Goal: Information Seeking & Learning: Learn about a topic

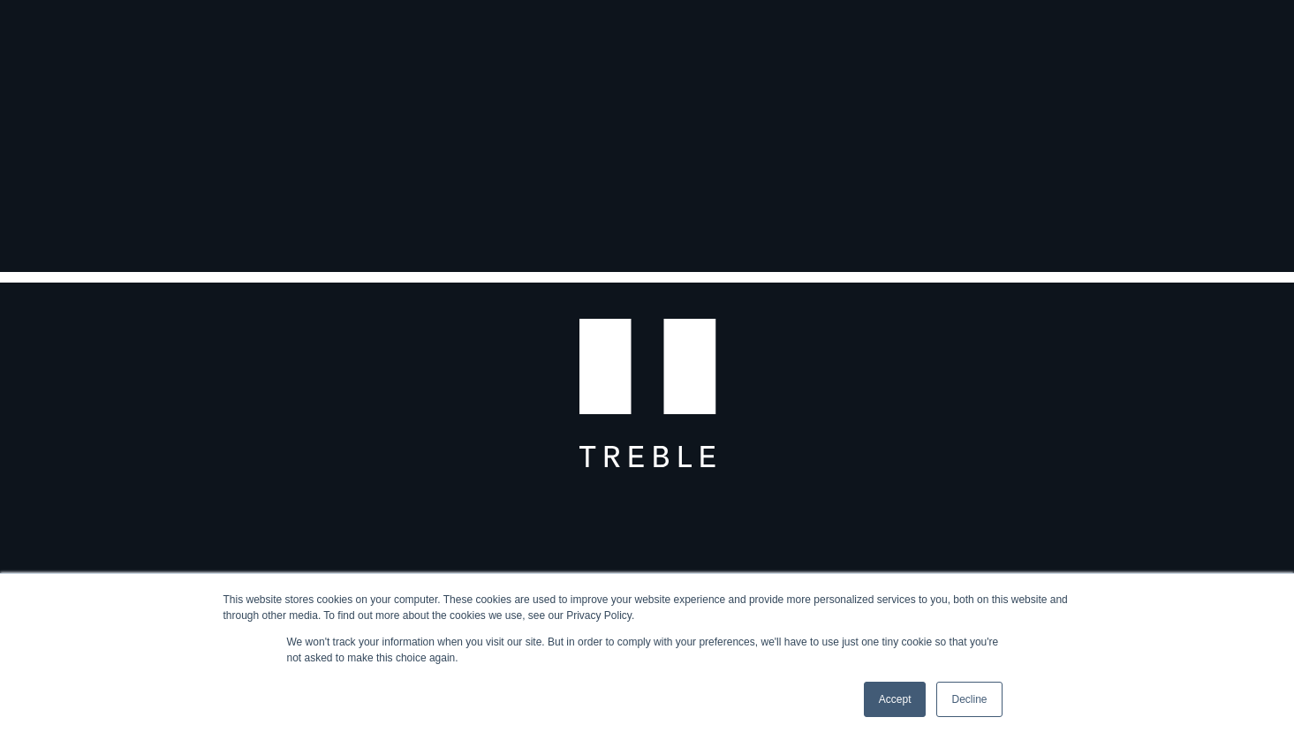
click at [892, 698] on link "Accept" at bounding box center [895, 699] width 63 height 35
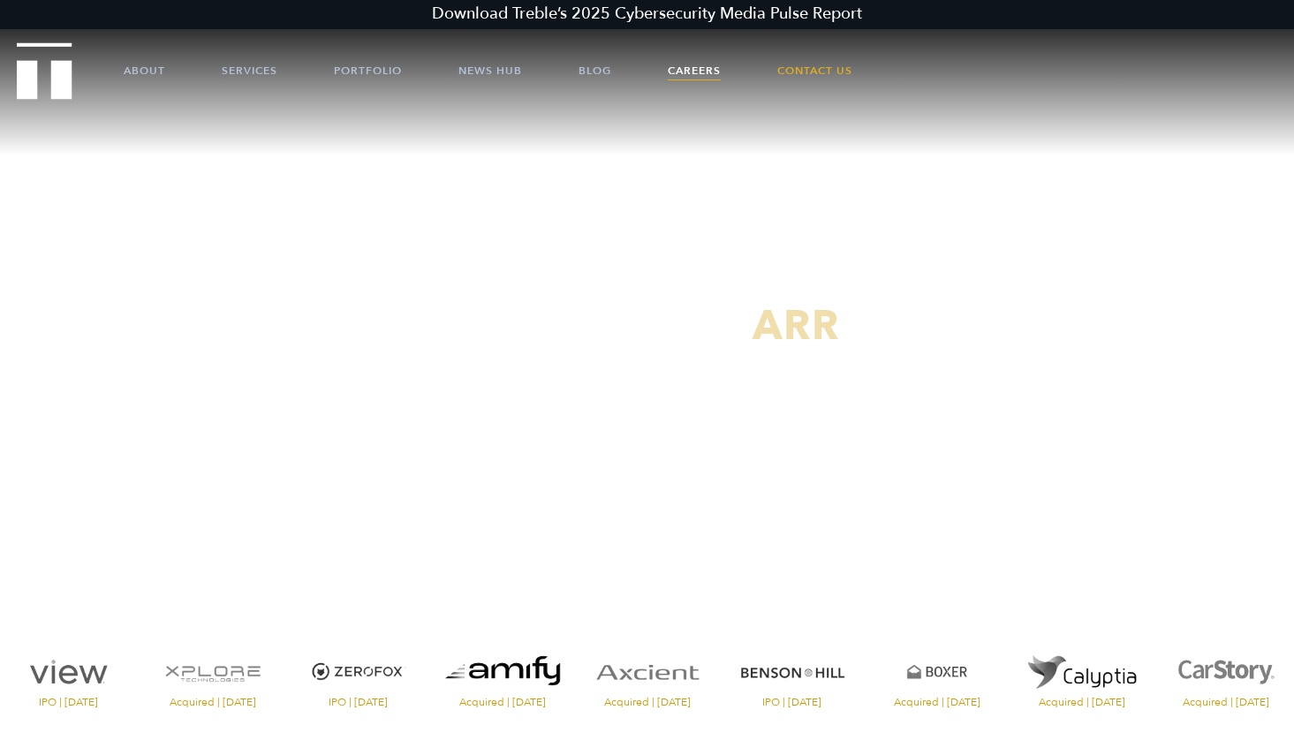
click at [705, 74] on link "Careers" at bounding box center [694, 70] width 53 height 53
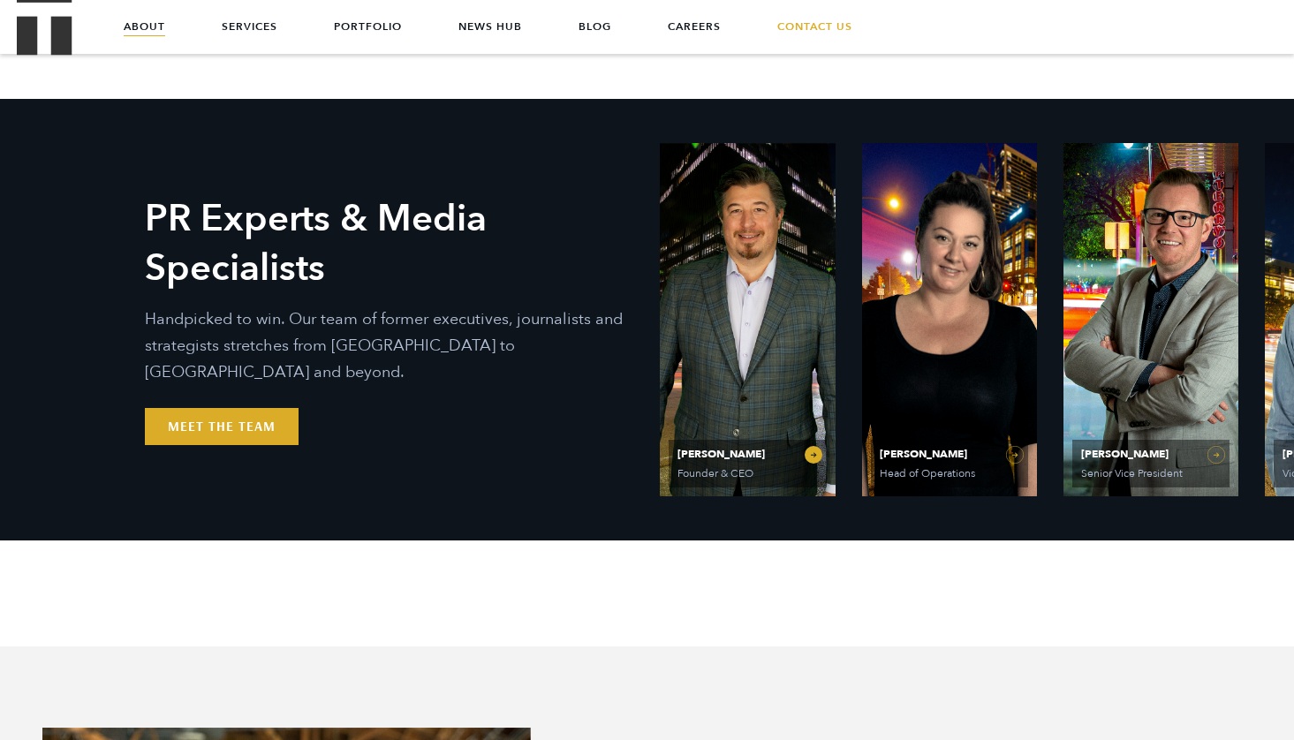
scroll to position [503, 0]
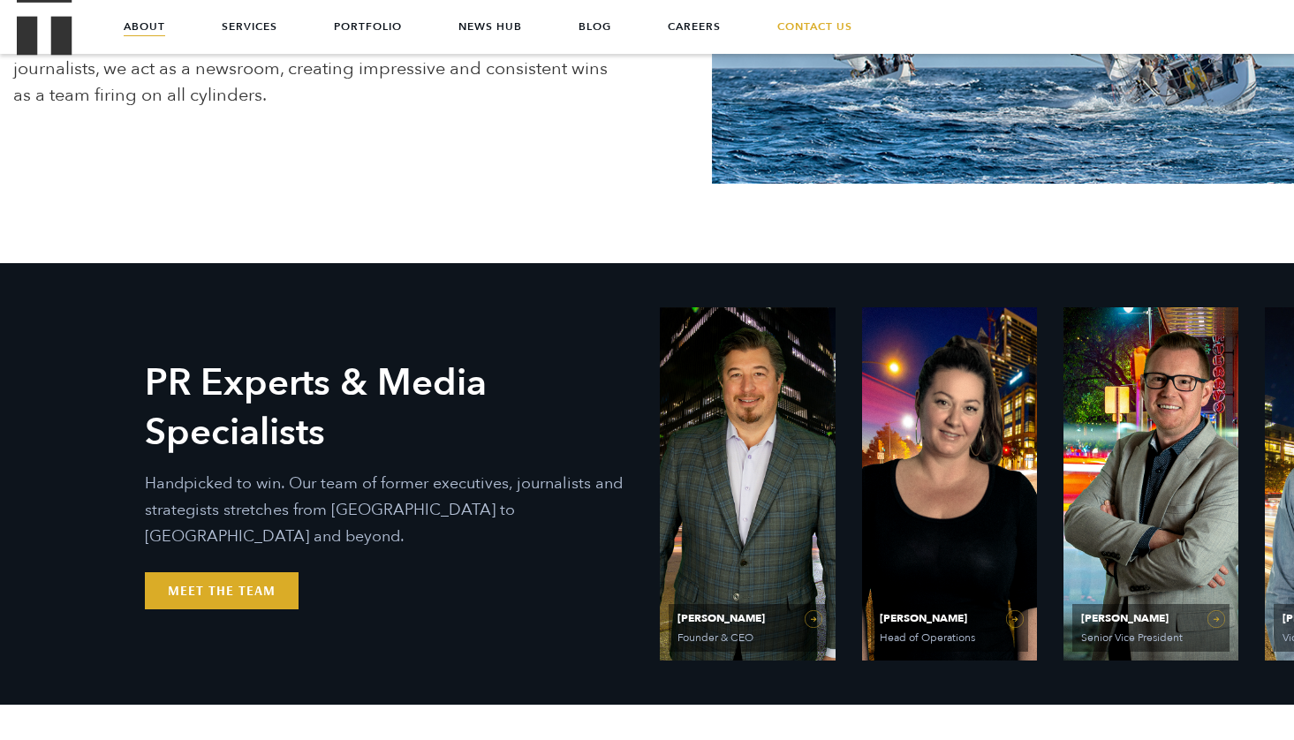
drag, startPoint x: 629, startPoint y: 393, endPoint x: 534, endPoint y: 392, distance: 95.4
click at [534, 392] on h2 "PR Experts & Media Specialists" at bounding box center [389, 408] width 488 height 99
click at [196, 572] on link "Meet the Team" at bounding box center [222, 590] width 154 height 37
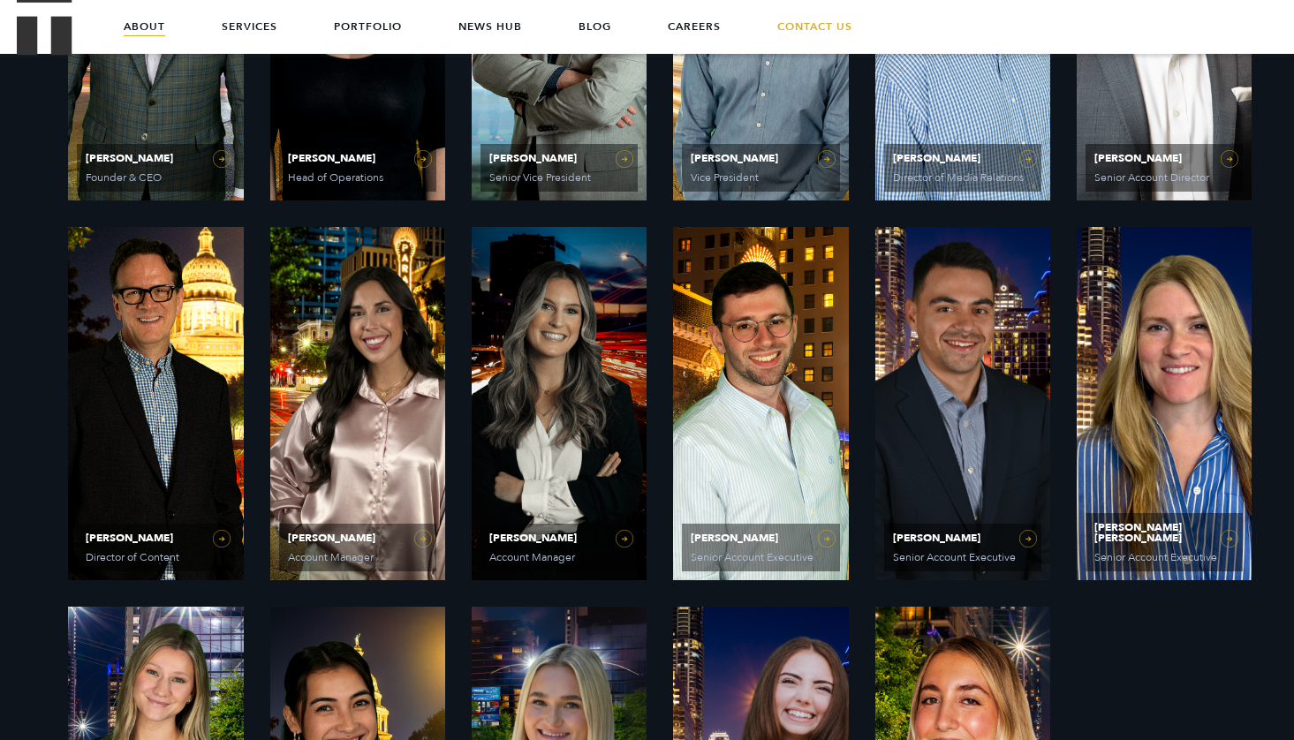
scroll to position [963, 0]
click at [556, 366] on h2 "PR Experts & Media Specialists" at bounding box center [390, 335] width 440 height 89
click at [607, 538] on span "[PERSON_NAME]" at bounding box center [559, 538] width 140 height 11
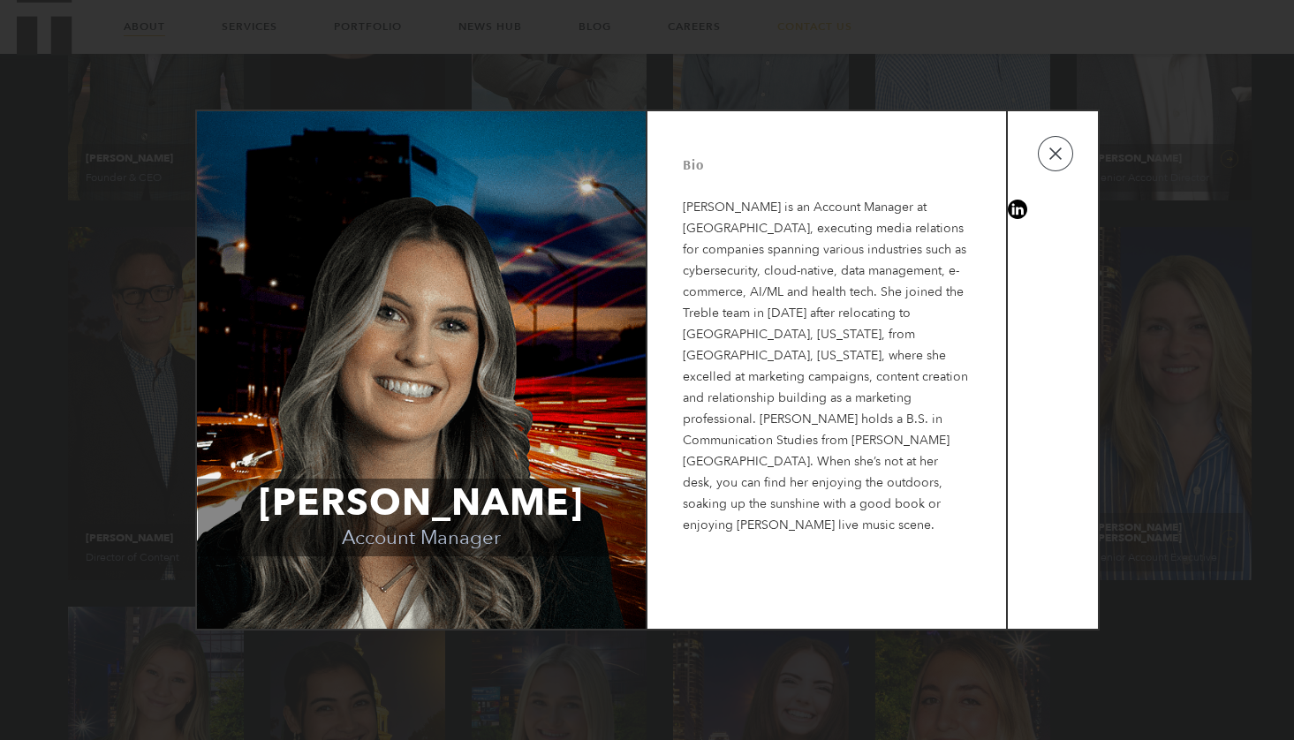
click at [125, 298] on div "[PERSON_NAME] Account Manager Bio [PERSON_NAME] is an Account Manager at [GEOGR…" at bounding box center [647, 370] width 1294 height 740
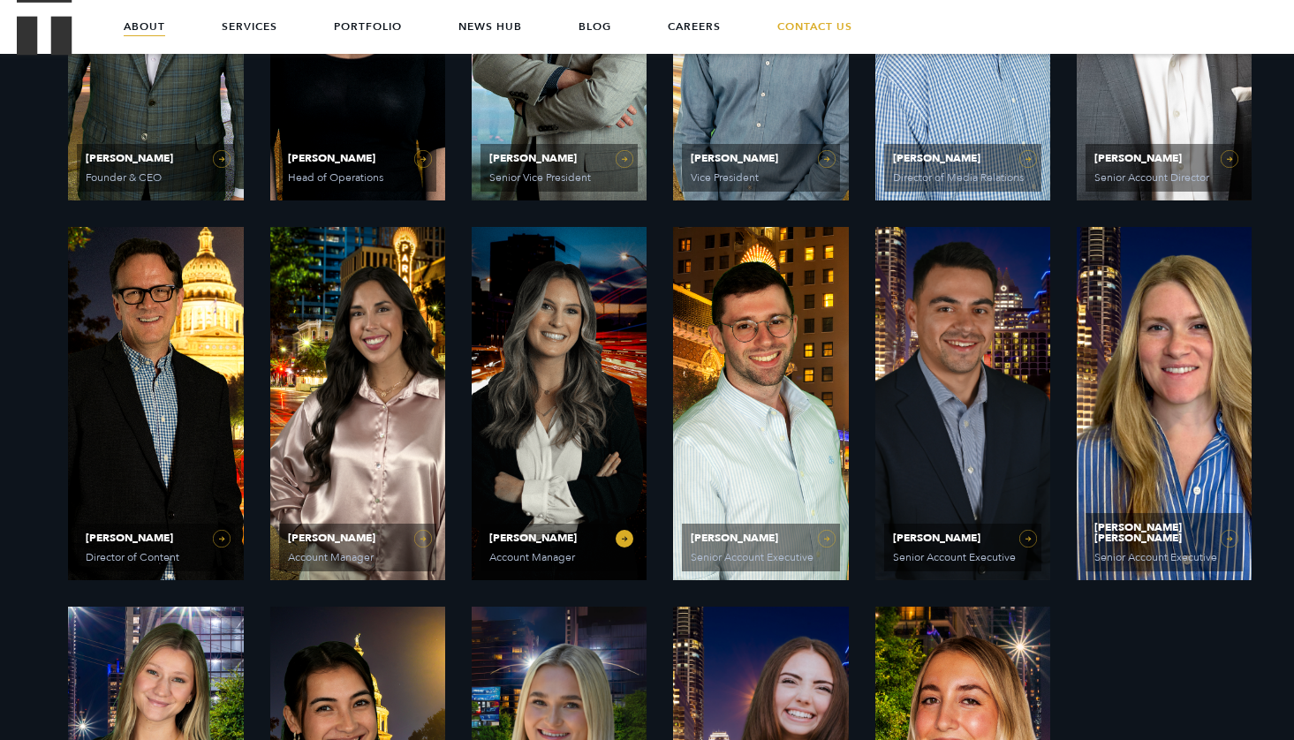
click at [477, 273] on link "[PERSON_NAME] Account Manager" at bounding box center [559, 403] width 175 height 353
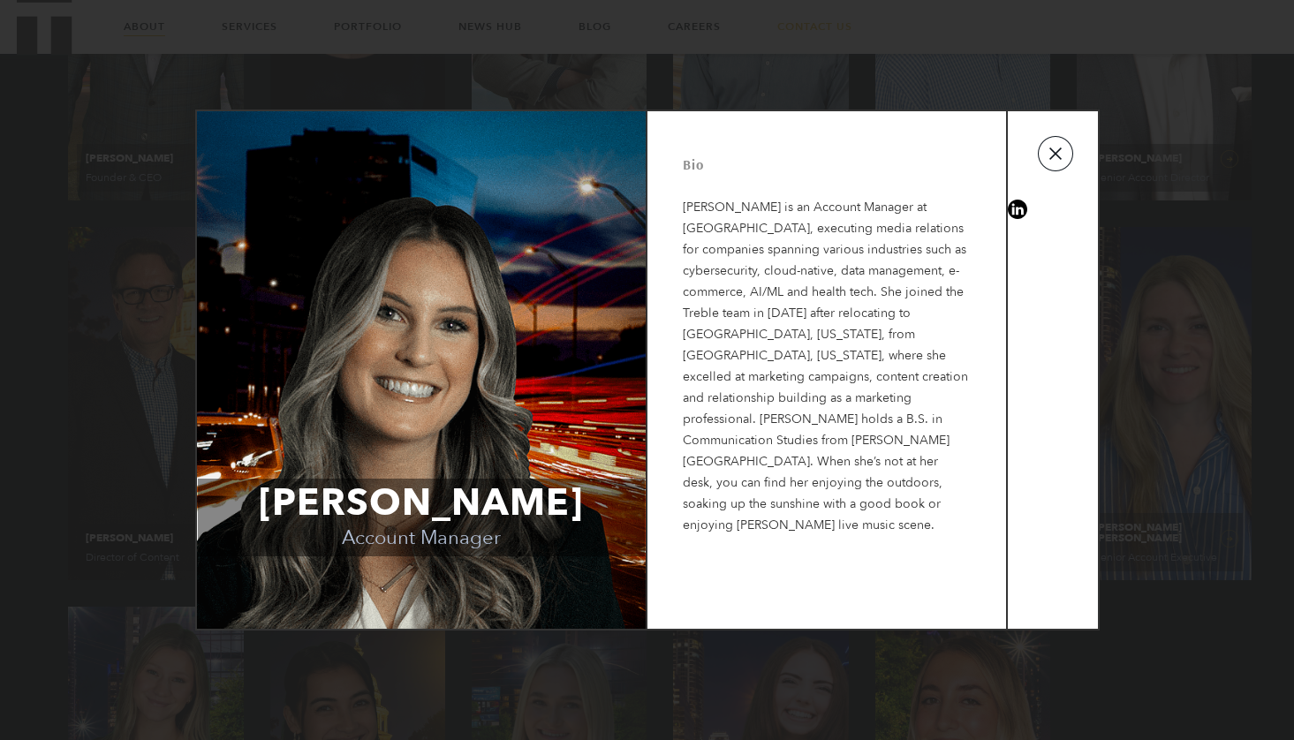
click at [1049, 154] on button "button" at bounding box center [1055, 153] width 35 height 35
